Goal: Information Seeking & Learning: Learn about a topic

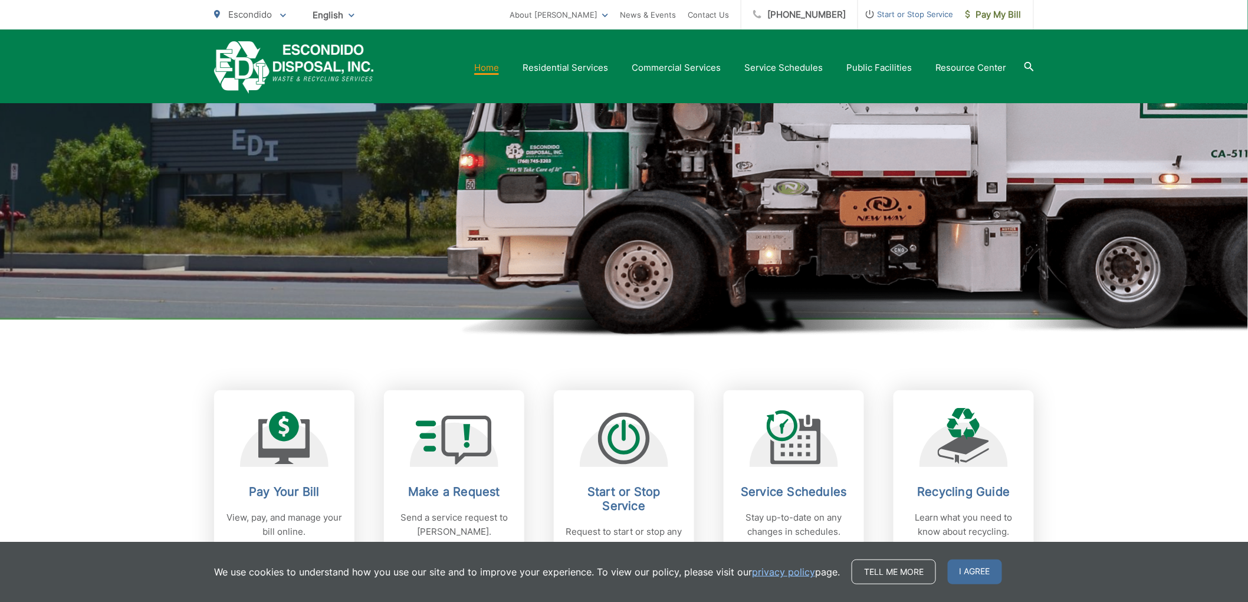
scroll to position [393, 0]
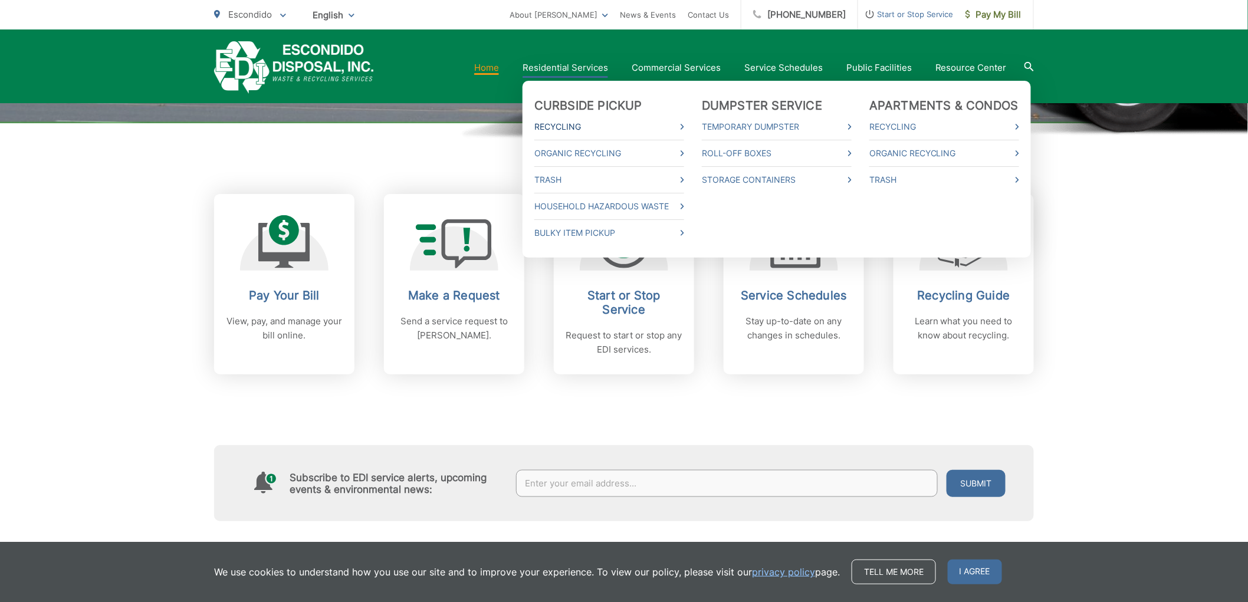
click at [684, 125] on link "Recycling" at bounding box center [610, 127] width 150 height 14
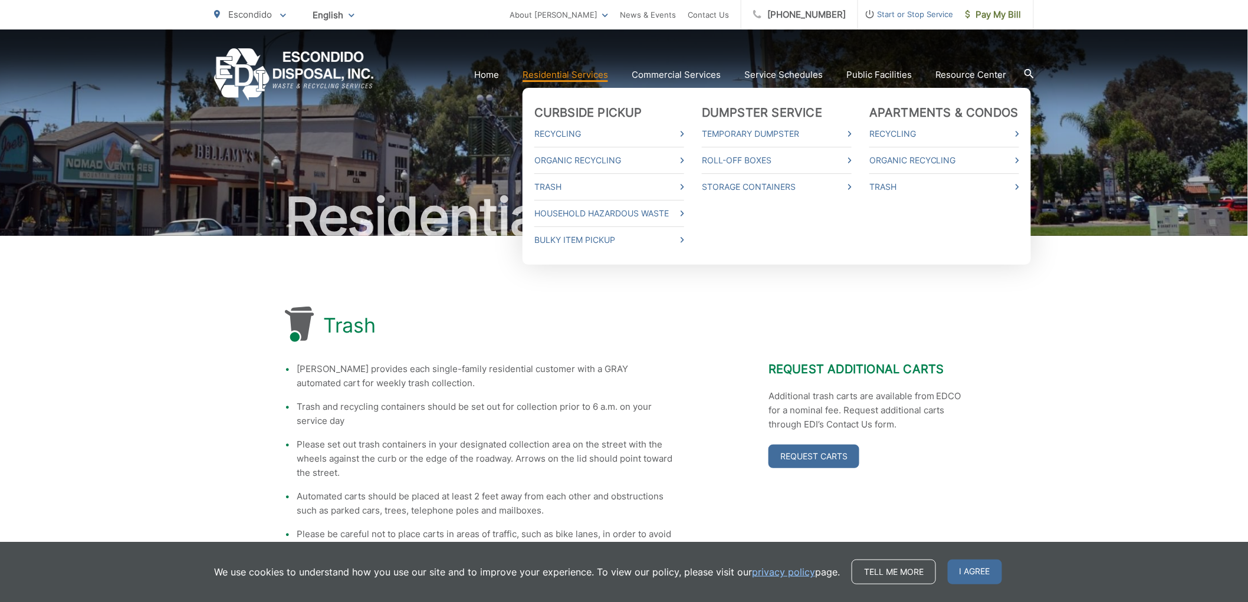
click at [592, 143] on li "Recycling" at bounding box center [610, 134] width 150 height 26
click at [602, 134] on link "Recycling" at bounding box center [610, 134] width 150 height 14
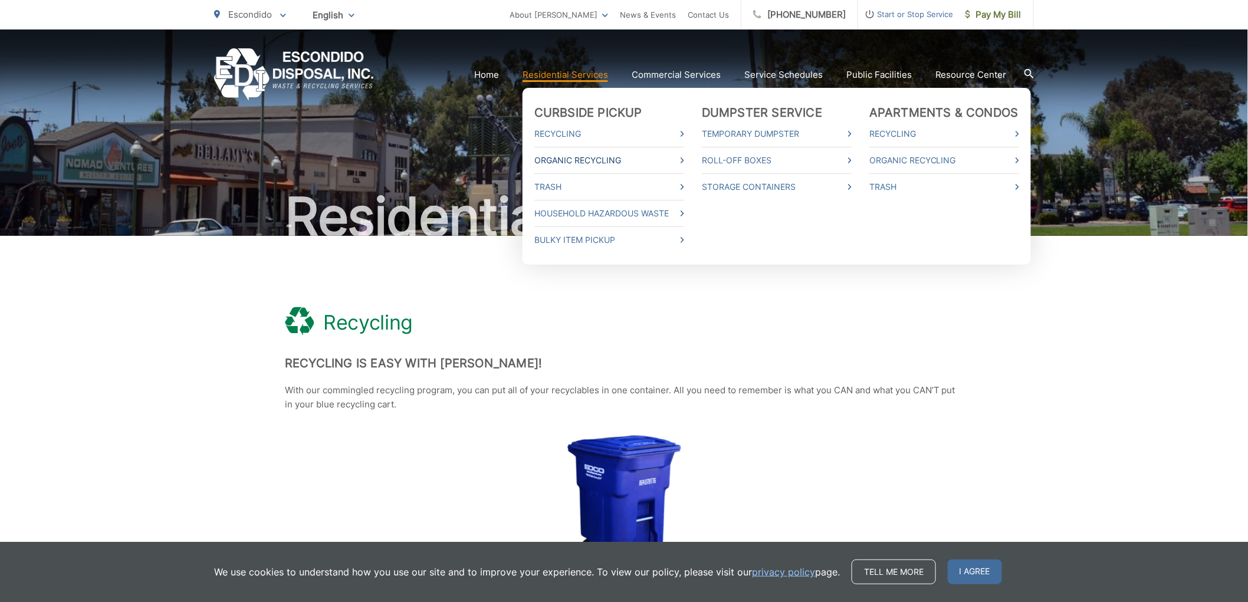
click at [588, 161] on link "Organic Recycling" at bounding box center [610, 160] width 150 height 14
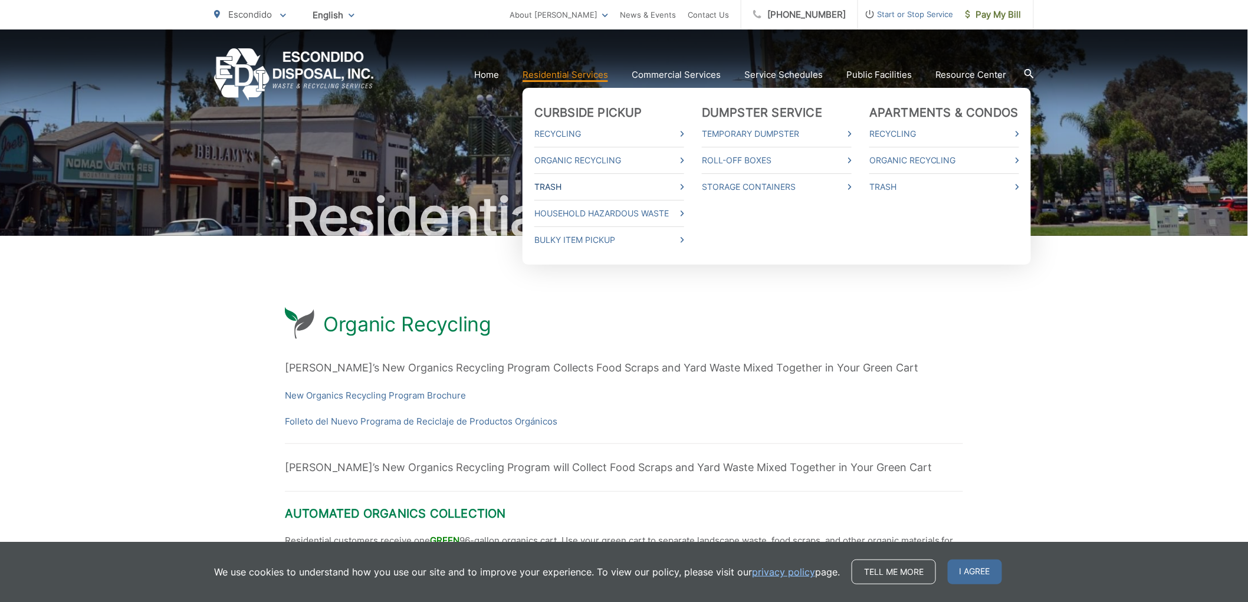
click at [607, 183] on link "Trash" at bounding box center [610, 187] width 150 height 14
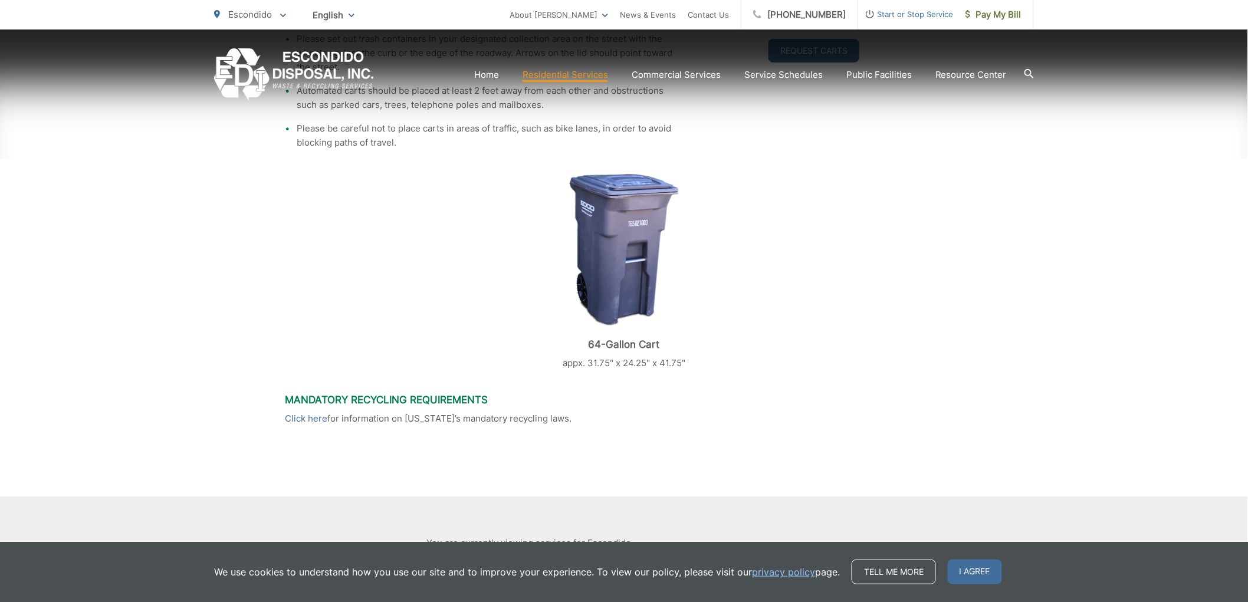
scroll to position [480, 0]
